Goal: Transaction & Acquisition: Obtain resource

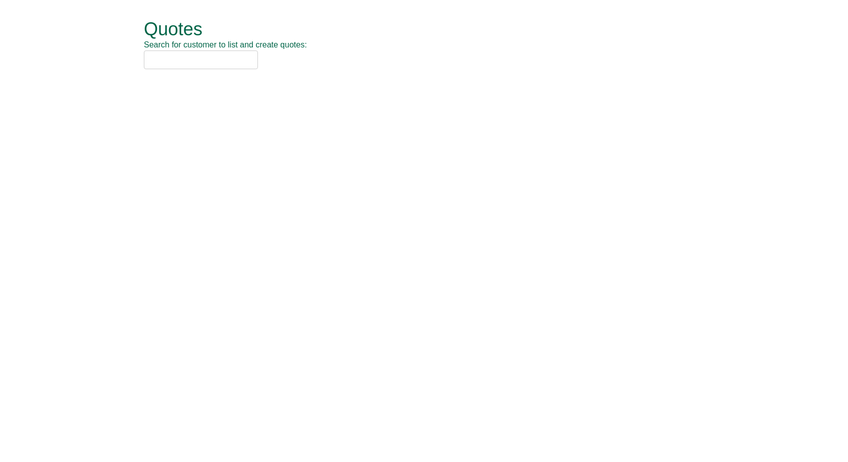
click at [226, 64] on input "text" at bounding box center [201, 59] width 114 height 19
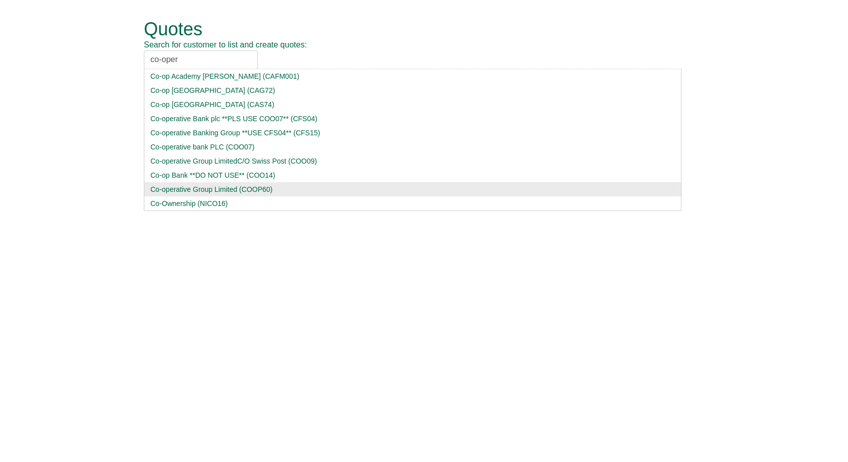
type input "co-oper"
click at [204, 189] on div "Co-operative Group Limited (COOP60)" at bounding box center [412, 189] width 525 height 10
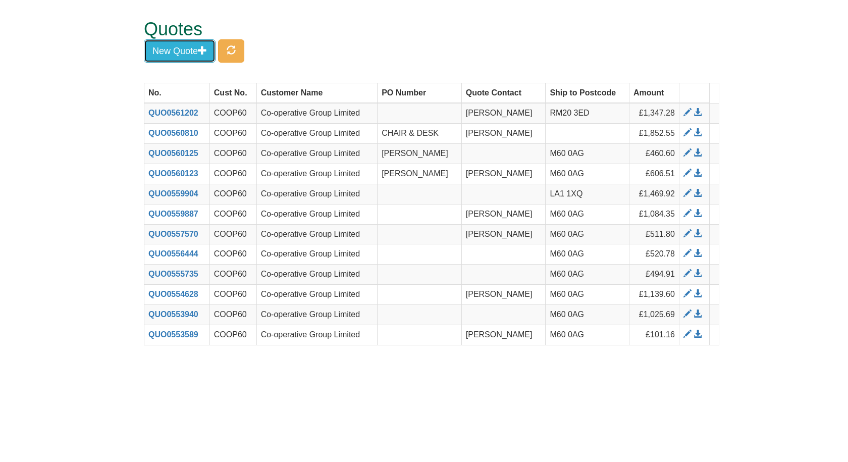
click at [187, 53] on button "New Quote" at bounding box center [180, 50] width 72 height 23
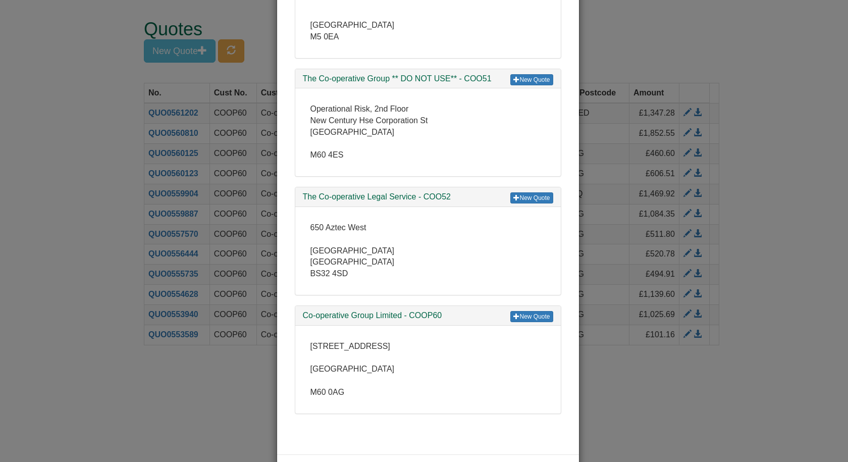
scroll to position [151, 0]
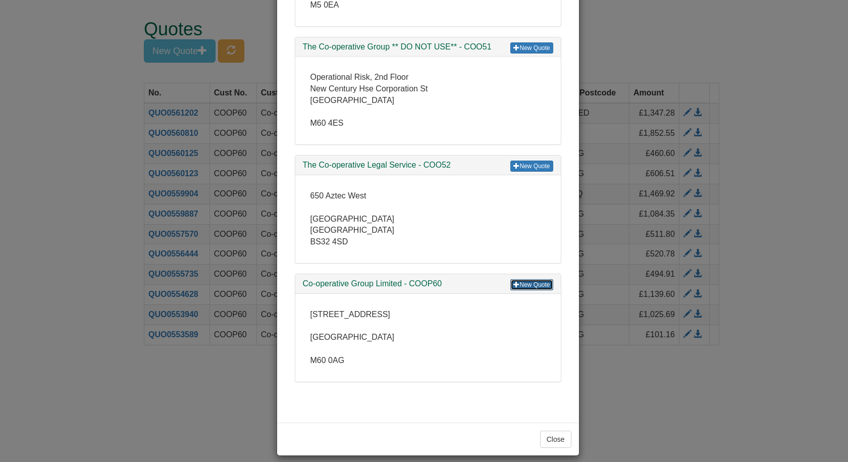
click at [523, 285] on link "New Quote" at bounding box center [531, 284] width 42 height 11
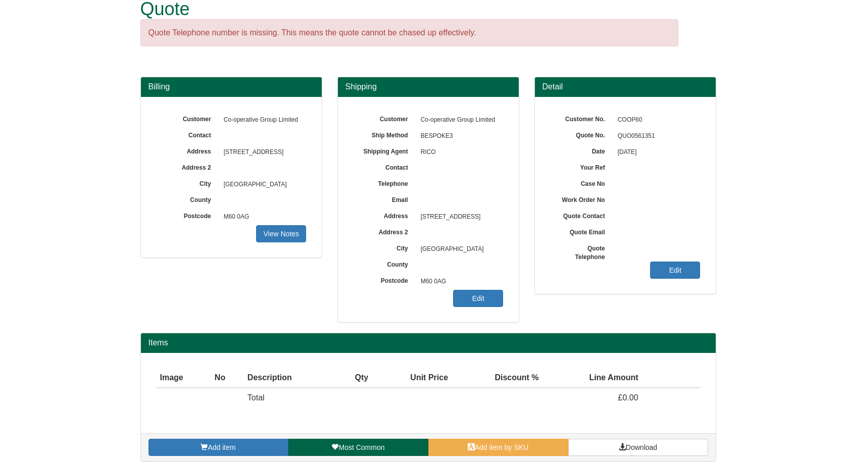
scroll to position [30, 0]
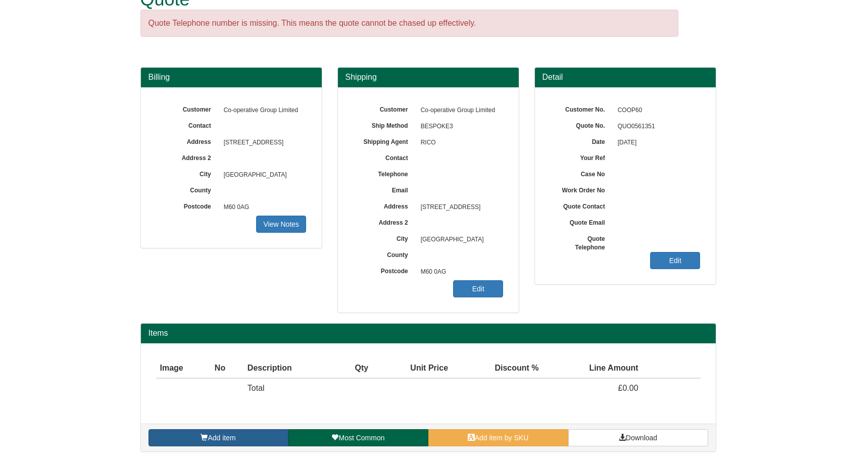
click at [243, 432] on link "Add item" at bounding box center [218, 437] width 140 height 17
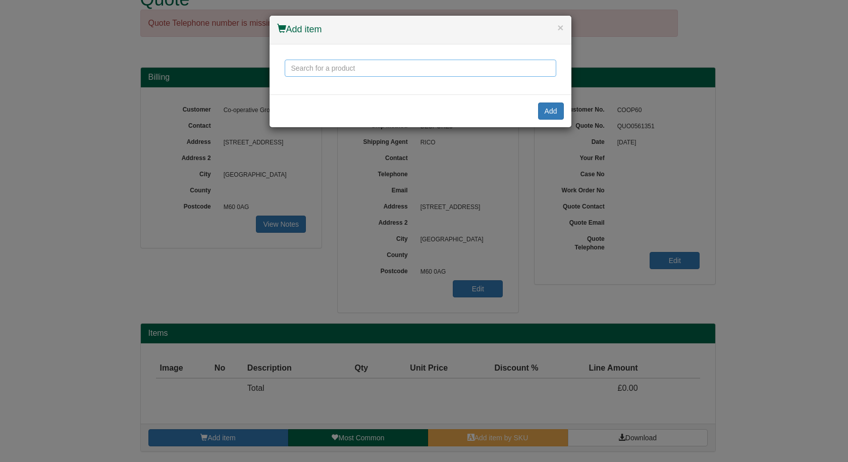
click at [340, 72] on input "text" at bounding box center [421, 68] width 272 height 17
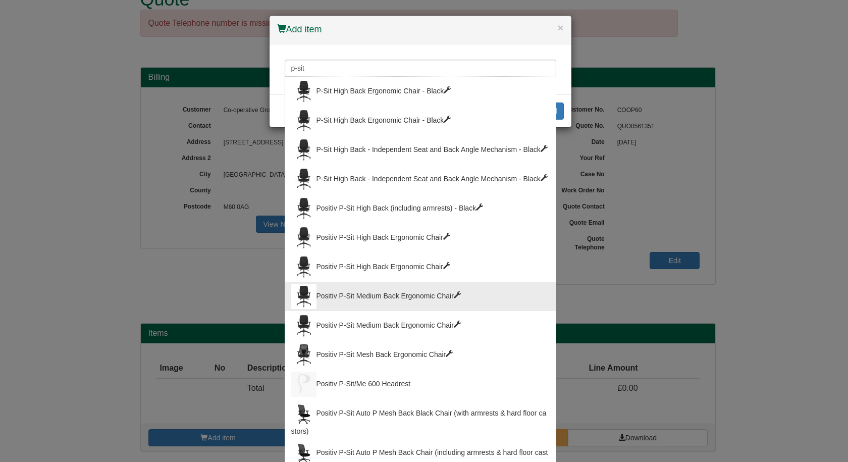
click at [345, 284] on div "Positiv P-Sit Medium Back Ergonomic Chair" at bounding box center [420, 296] width 259 height 25
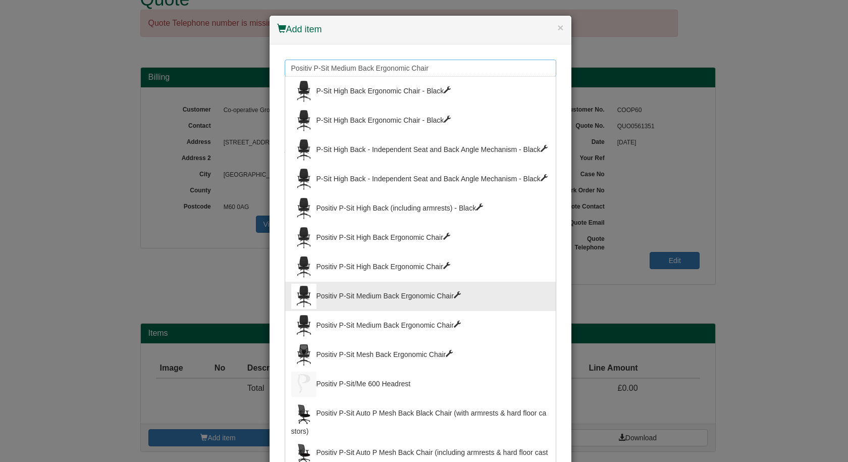
click at [454, 66] on input "Positiv P-Sit Medium Back Ergonomic Chair" at bounding box center [421, 68] width 272 height 17
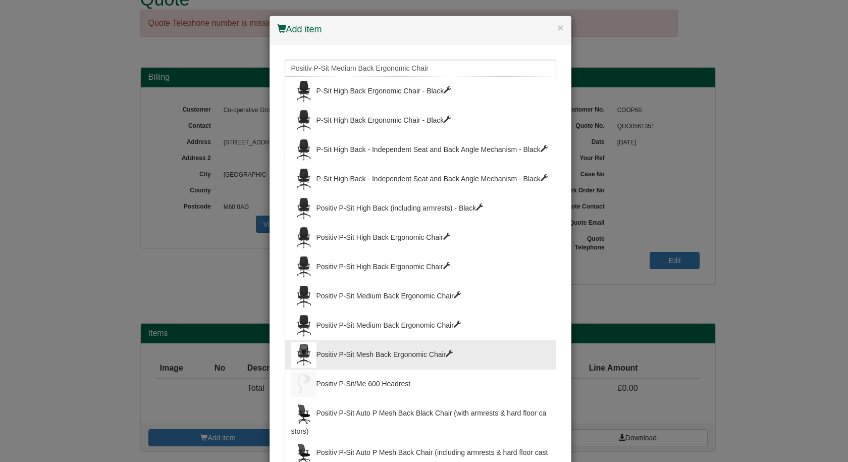
click at [364, 342] on div "Positiv P-Sit Mesh Back Ergonomic Chair" at bounding box center [420, 354] width 259 height 25
click at [401, 65] on input "Positiv P-Sit Mesh Back Ergonomic Chair" at bounding box center [421, 68] width 272 height 17
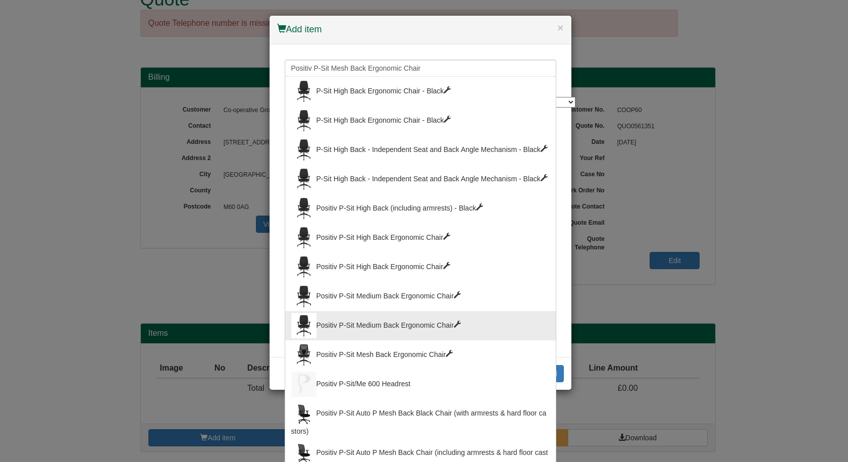
click at [372, 313] on div "Positiv P-Sit Medium Back Ergonomic Chair" at bounding box center [420, 325] width 259 height 25
type input "Positiv P-Sit Medium Back Ergonomic Chair"
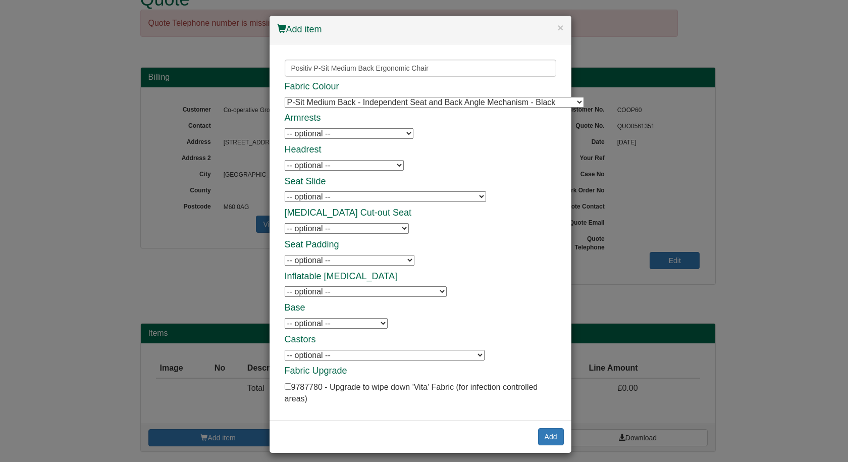
click at [357, 133] on select "-- optional -- P-Sit Height Adjustable Armrests P-Sit Height Adjustable Armrest…" at bounding box center [349, 133] width 129 height 11
select select "9794006"
click at [285, 128] on select "-- optional -- P-Sit Height Adjustable Armrests P-Sit Height Adjustable Armrest…" at bounding box center [349, 133] width 129 height 11
click at [304, 293] on select "-- optional -- P-Sit Inflatable Lumbar Support P-Sit Inflatable Lumbar Support" at bounding box center [366, 291] width 162 height 11
select select "9794010"
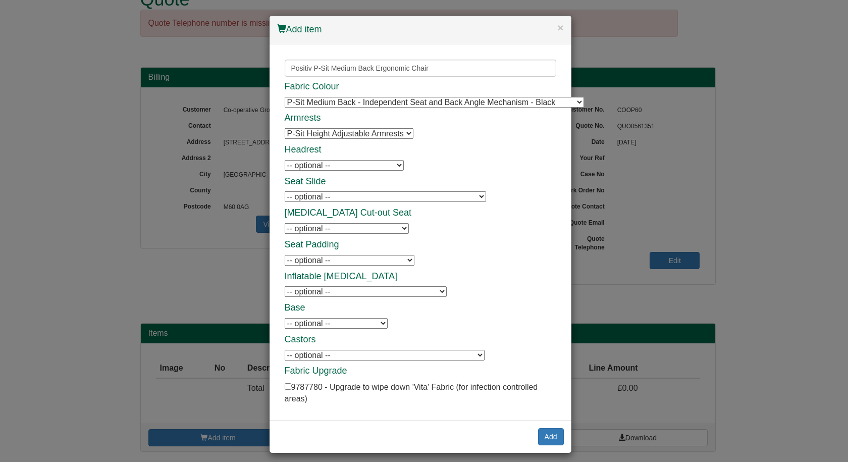
click at [285, 286] on select "-- optional -- P-Sit Inflatable Lumbar Support P-Sit Inflatable Lumbar Support" at bounding box center [366, 291] width 162 height 11
click at [309, 197] on select "-- optional -- P-Sit Seat Slide (adds a sliding seat range of 50 mm) P-Sit Seat…" at bounding box center [385, 196] width 201 height 11
select select "9794009"
click at [285, 191] on select "-- optional -- P-Sit Seat Slide (adds a sliding seat range of 50 mm) P-Sit Seat…" at bounding box center [385, 196] width 201 height 11
click at [544, 432] on button "Add" at bounding box center [551, 436] width 26 height 17
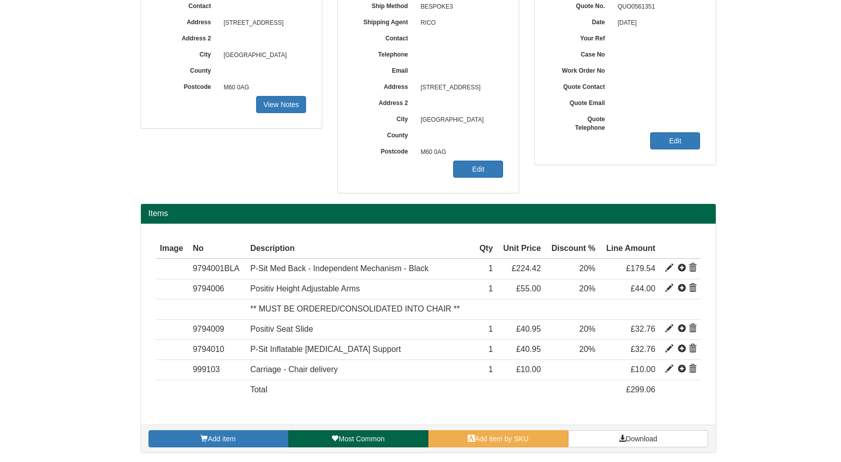
scroll to position [150, 0]
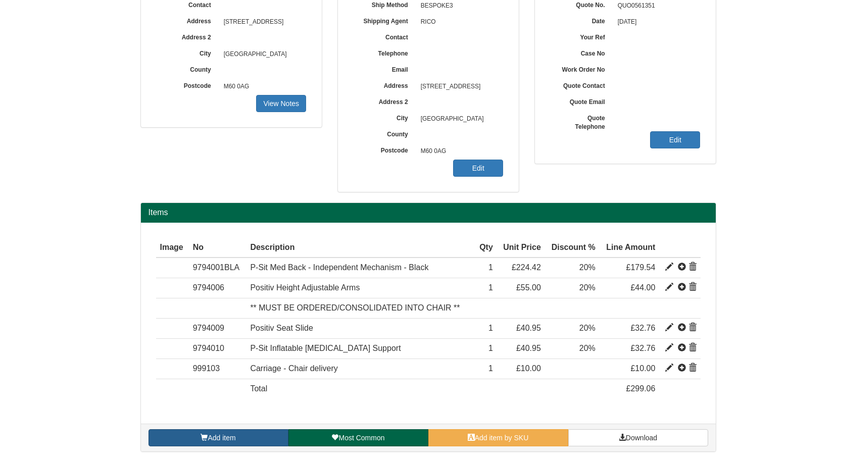
click at [229, 432] on link "Add item" at bounding box center [218, 437] width 140 height 17
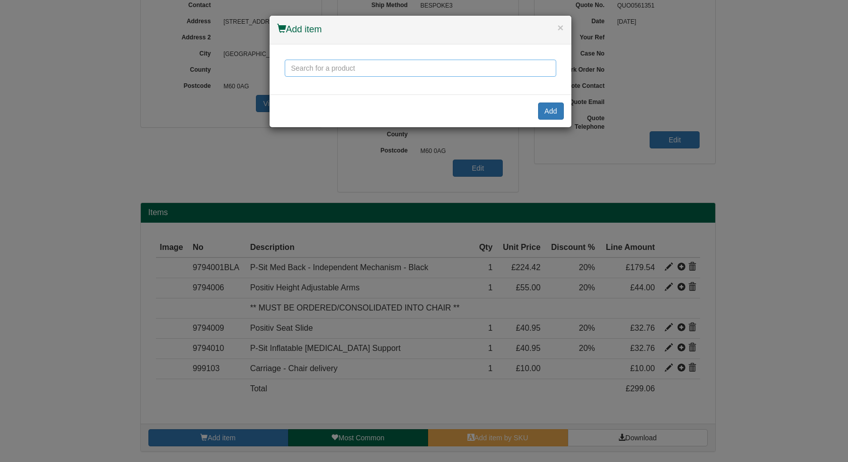
click at [318, 68] on input "text" at bounding box center [421, 68] width 272 height 17
type input "p"
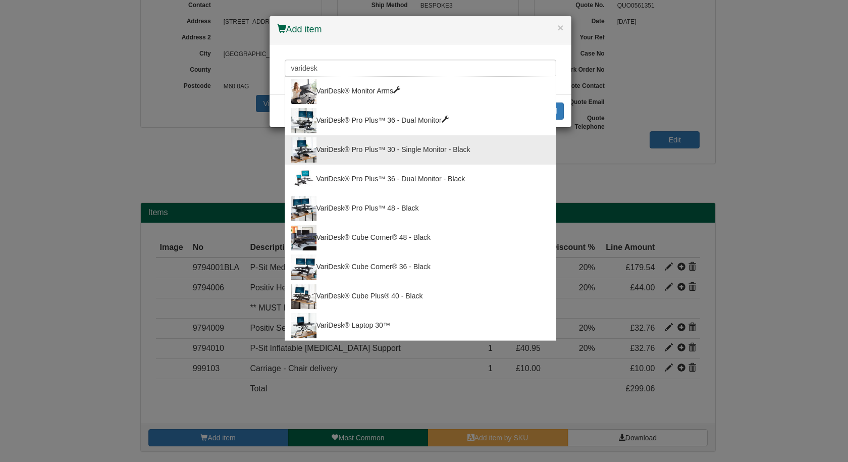
click at [399, 137] on div "VariDesk® Pro Plus™ 30 - Single Monitor - Black" at bounding box center [420, 149] width 259 height 25
type input "VariDesk® Pro Plus™ 30 - Single Monitor - Black"
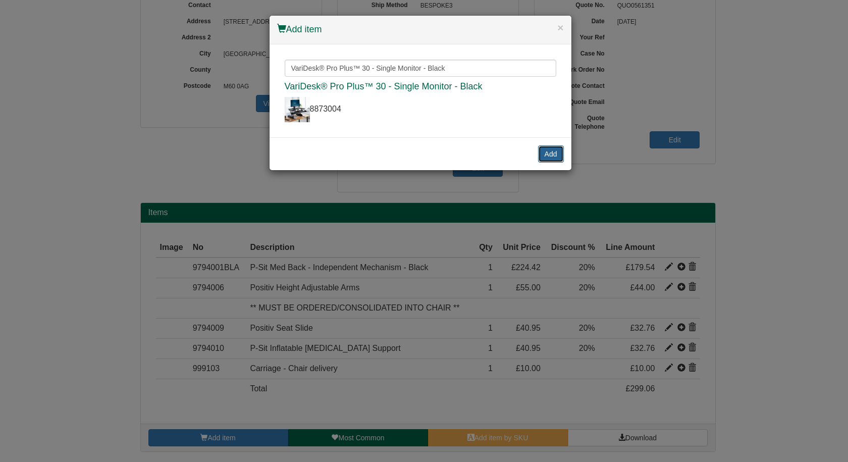
click at [558, 145] on button "Add" at bounding box center [551, 153] width 26 height 17
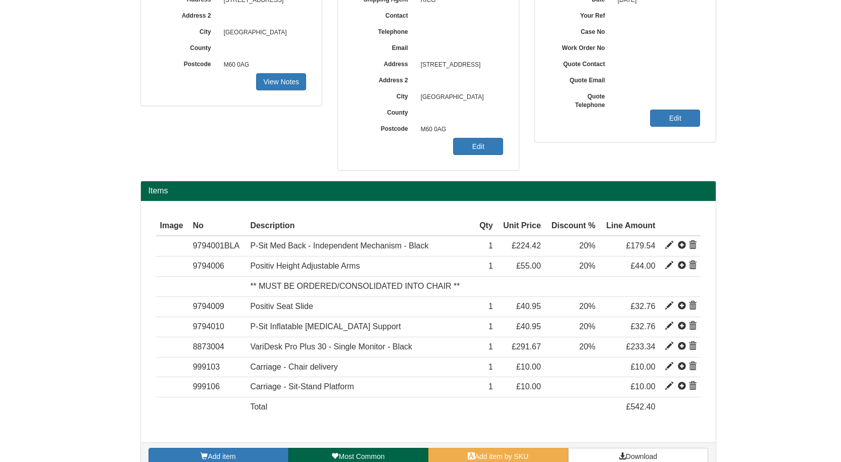
scroll to position [191, 0]
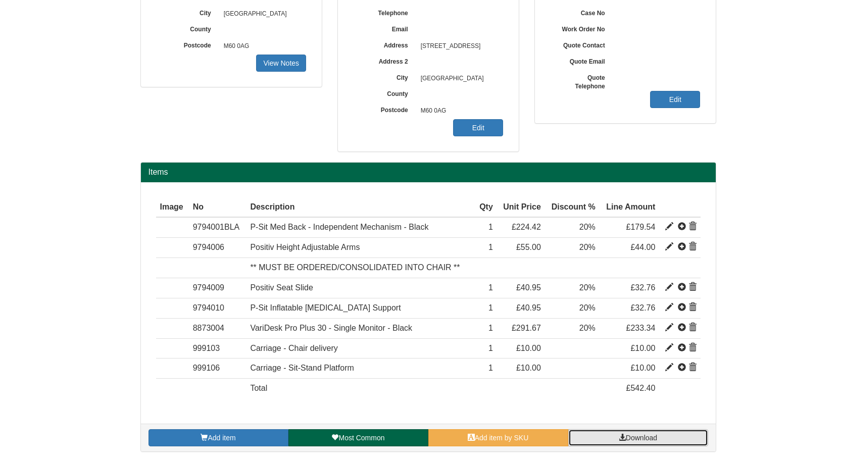
click at [654, 441] on span "Download" at bounding box center [641, 438] width 31 height 8
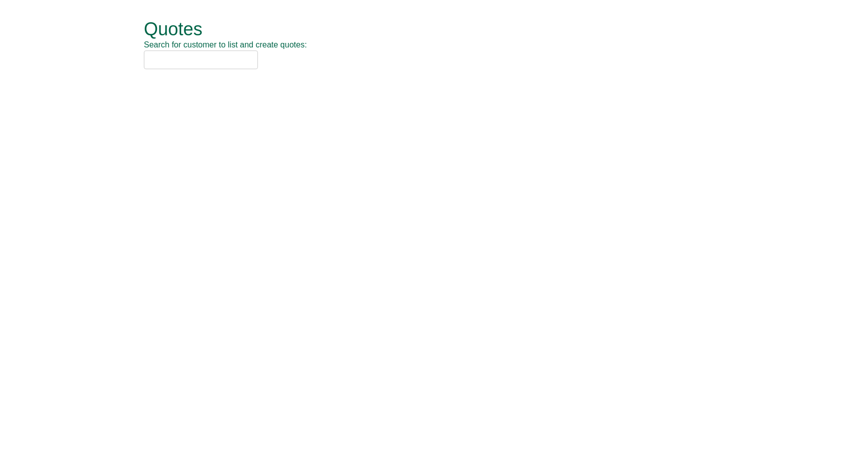
click at [225, 56] on input "text" at bounding box center [201, 59] width 114 height 19
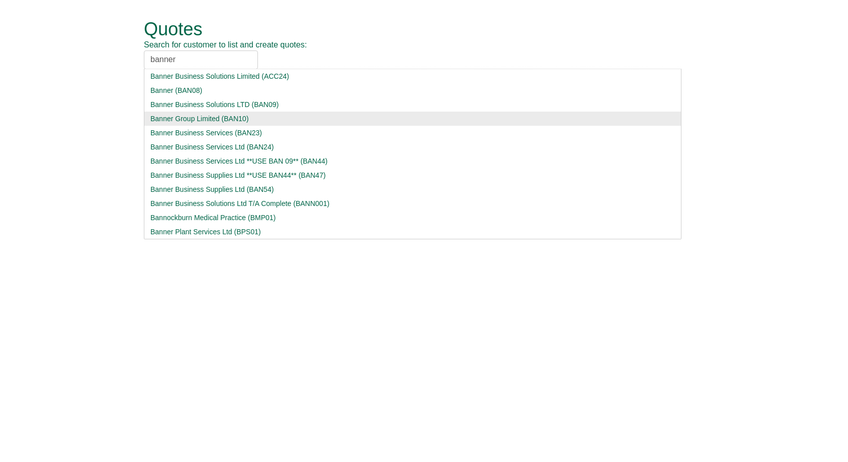
type input "banner"
click at [217, 121] on div "Banner Group Limited (BAN10)" at bounding box center [412, 119] width 525 height 10
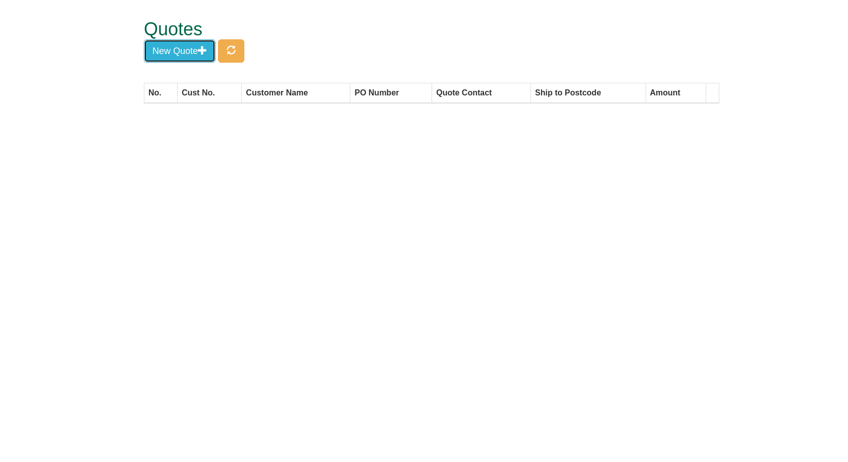
click at [172, 50] on button "New Quote" at bounding box center [180, 50] width 72 height 23
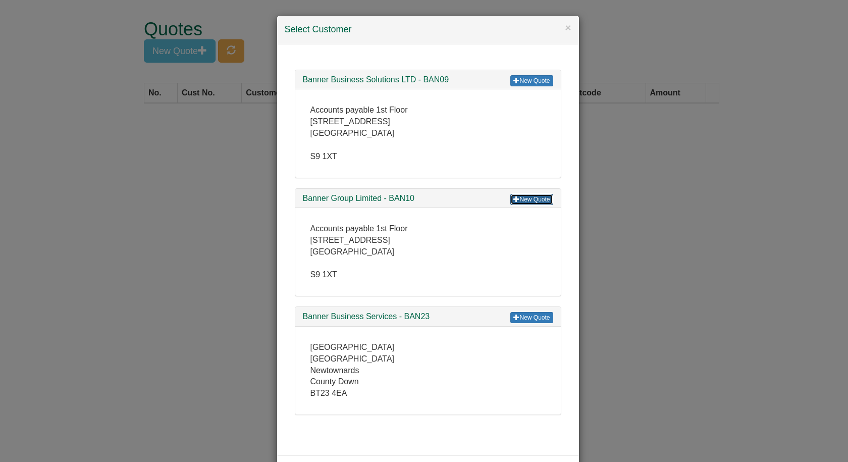
click at [522, 200] on link "New Quote" at bounding box center [531, 199] width 42 height 11
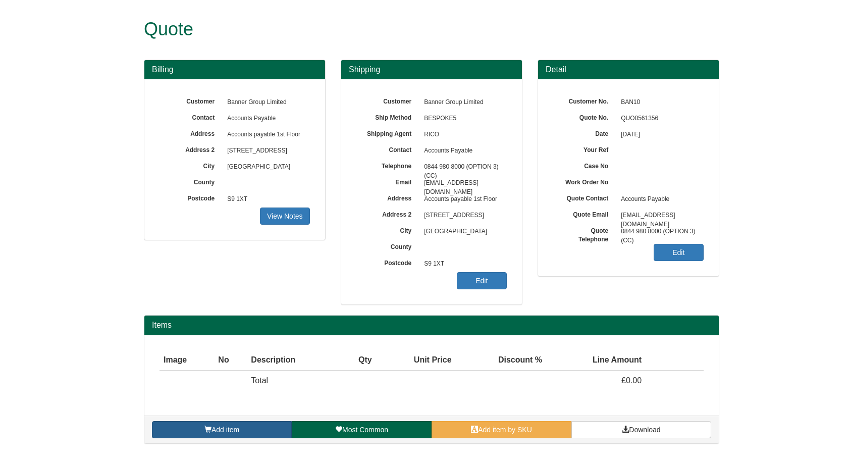
click at [234, 433] on span "Add item" at bounding box center [226, 430] width 28 height 8
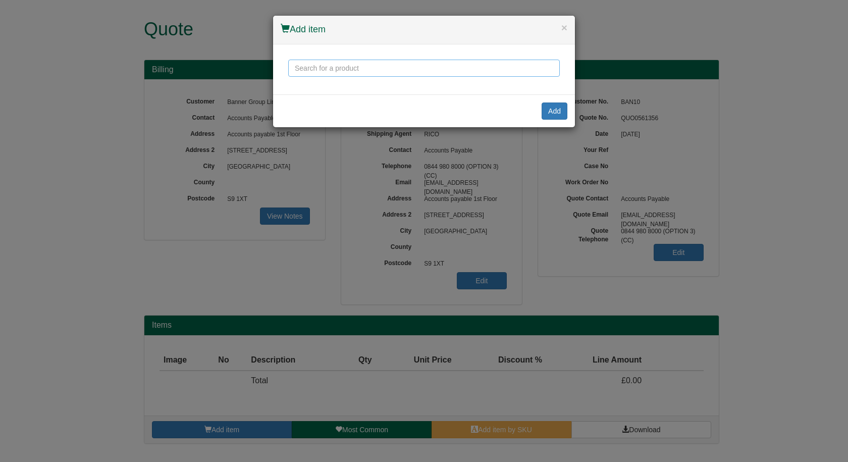
click at [356, 69] on input "text" at bounding box center [424, 68] width 272 height 17
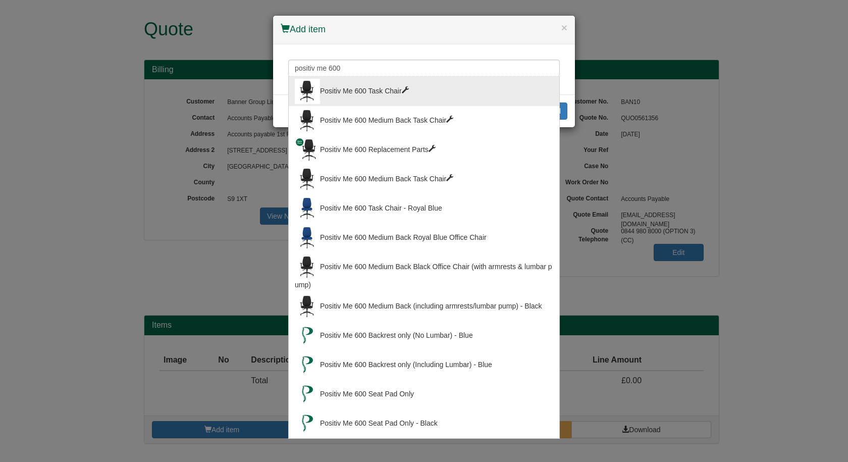
click at [357, 86] on div "Positiv Me 600 Task Chair" at bounding box center [424, 91] width 259 height 25
type input "Positiv Me 600 Task Chair"
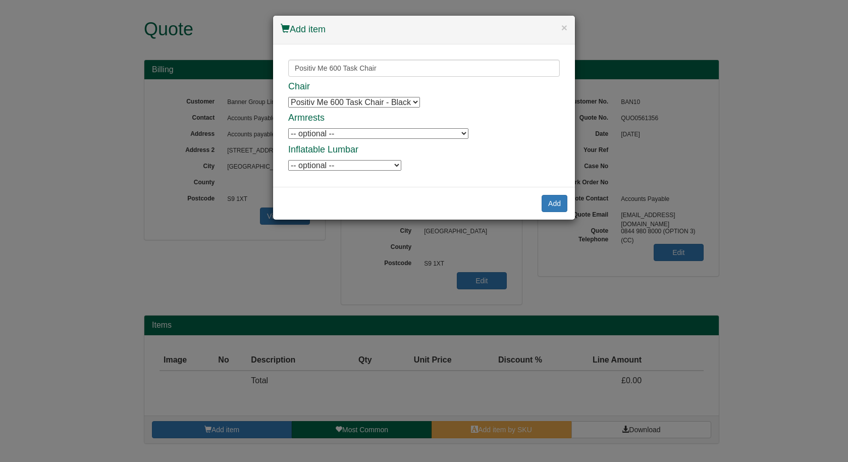
click at [353, 139] on select "-- optional -- Positiv Me Height & Depth Adjustable Armrests Positiv Me Height …" at bounding box center [378, 133] width 180 height 11
select select "9784902"
click at [288, 128] on select "-- optional -- Positiv Me Height & Depth Adjustable Armrests Positiv Me Height …" at bounding box center [378, 133] width 180 height 11
click at [343, 166] on select "-- optional -- Positiv Me Inflatable Lumbar Positiv Me Inflatable Lumbar" at bounding box center [344, 165] width 113 height 11
select select "9784905"
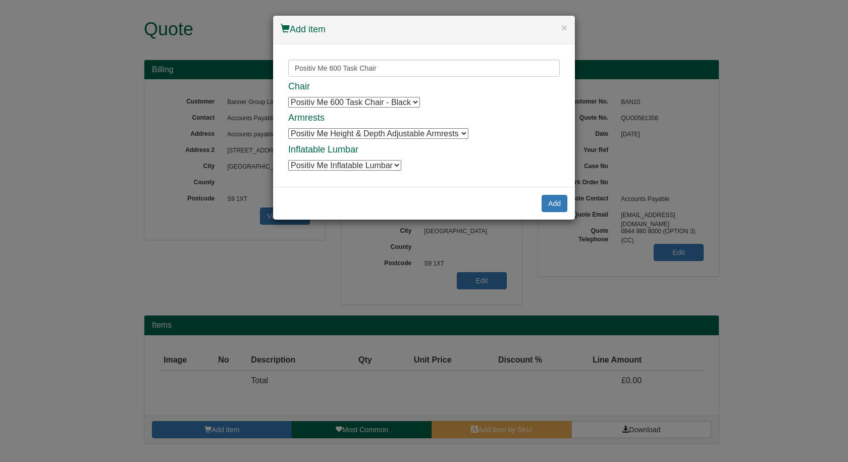
click at [288, 160] on select "-- optional -- Positiv Me Inflatable Lumbar Positiv Me Inflatable Lumbar" at bounding box center [344, 165] width 113 height 11
click at [551, 203] on button "Add" at bounding box center [555, 203] width 26 height 17
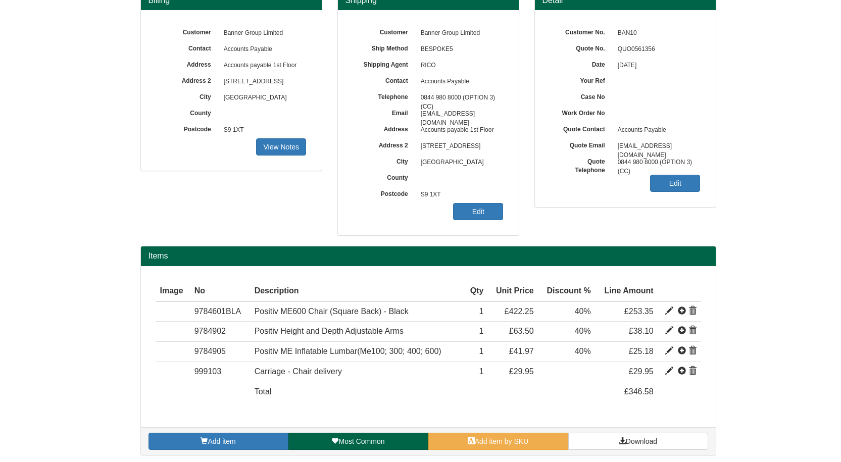
scroll to position [73, 0]
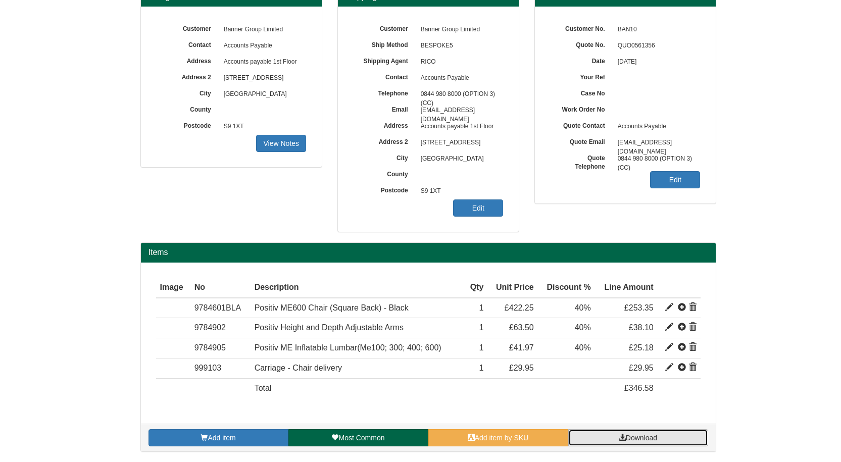
click at [627, 440] on span "Download" at bounding box center [641, 438] width 31 height 8
